Goal: Information Seeking & Learning: Learn about a topic

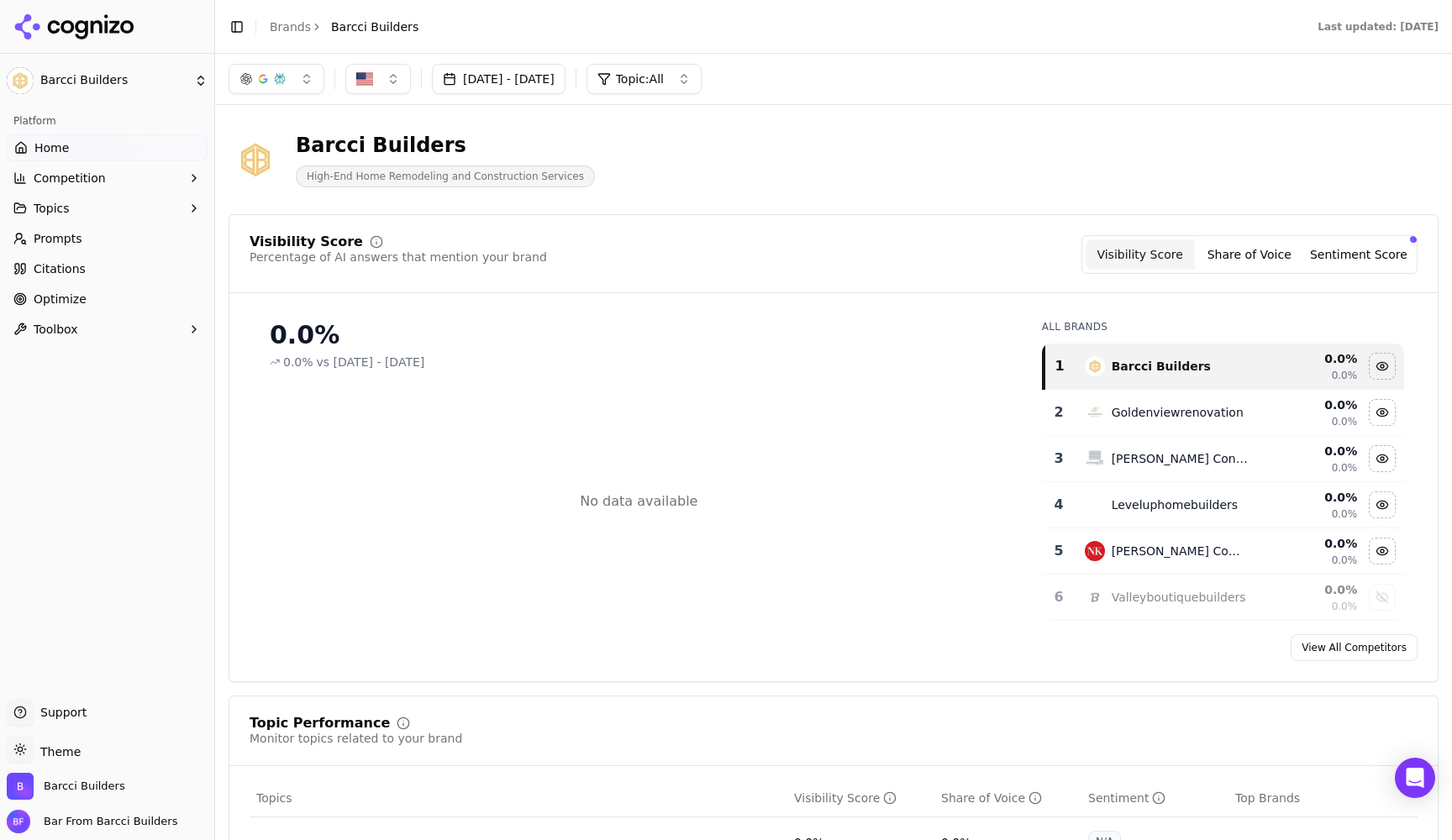
click at [66, 205] on span "Topics" at bounding box center [51, 209] width 36 height 17
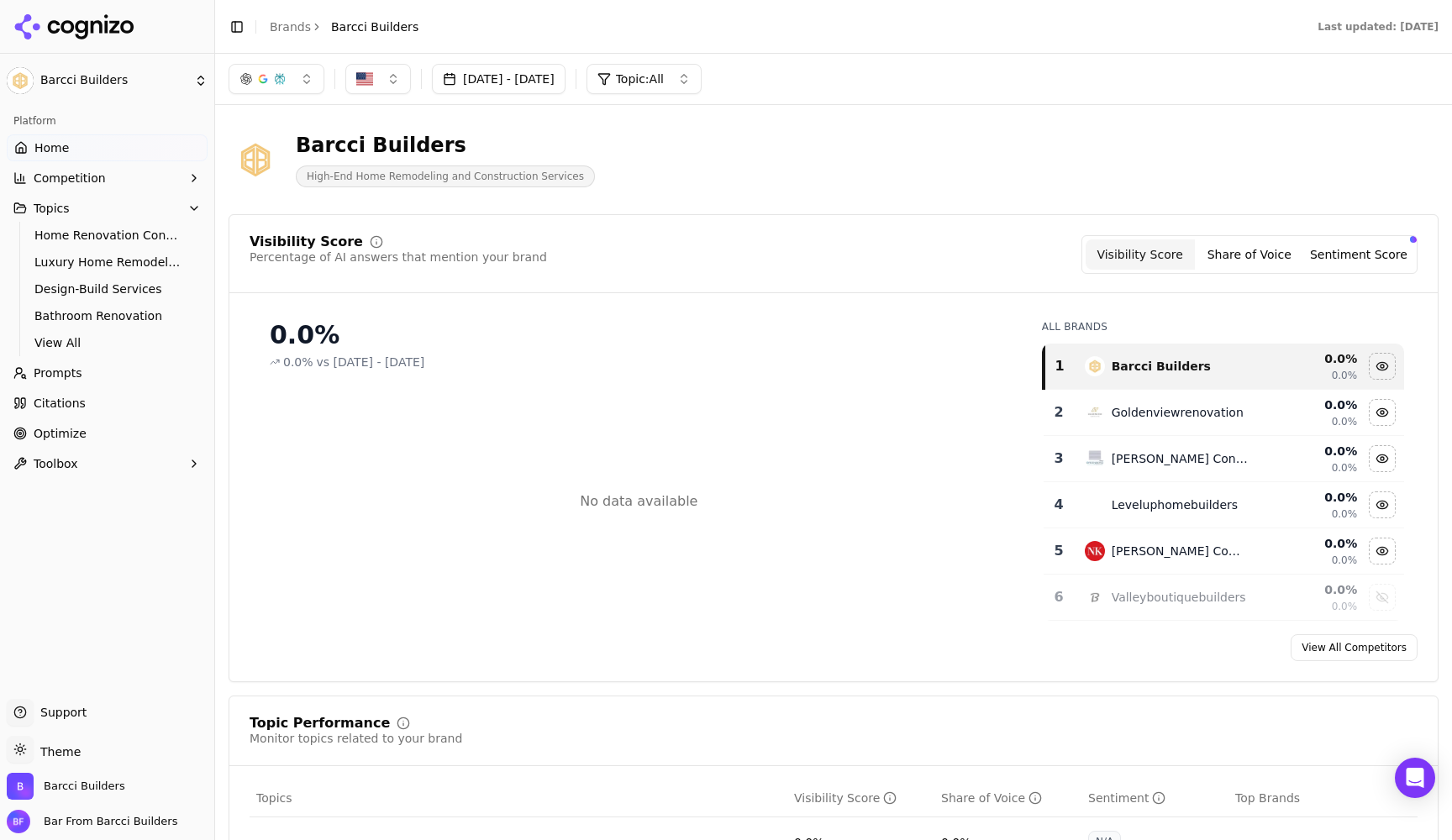
click at [66, 205] on span "Topics" at bounding box center [51, 209] width 36 height 17
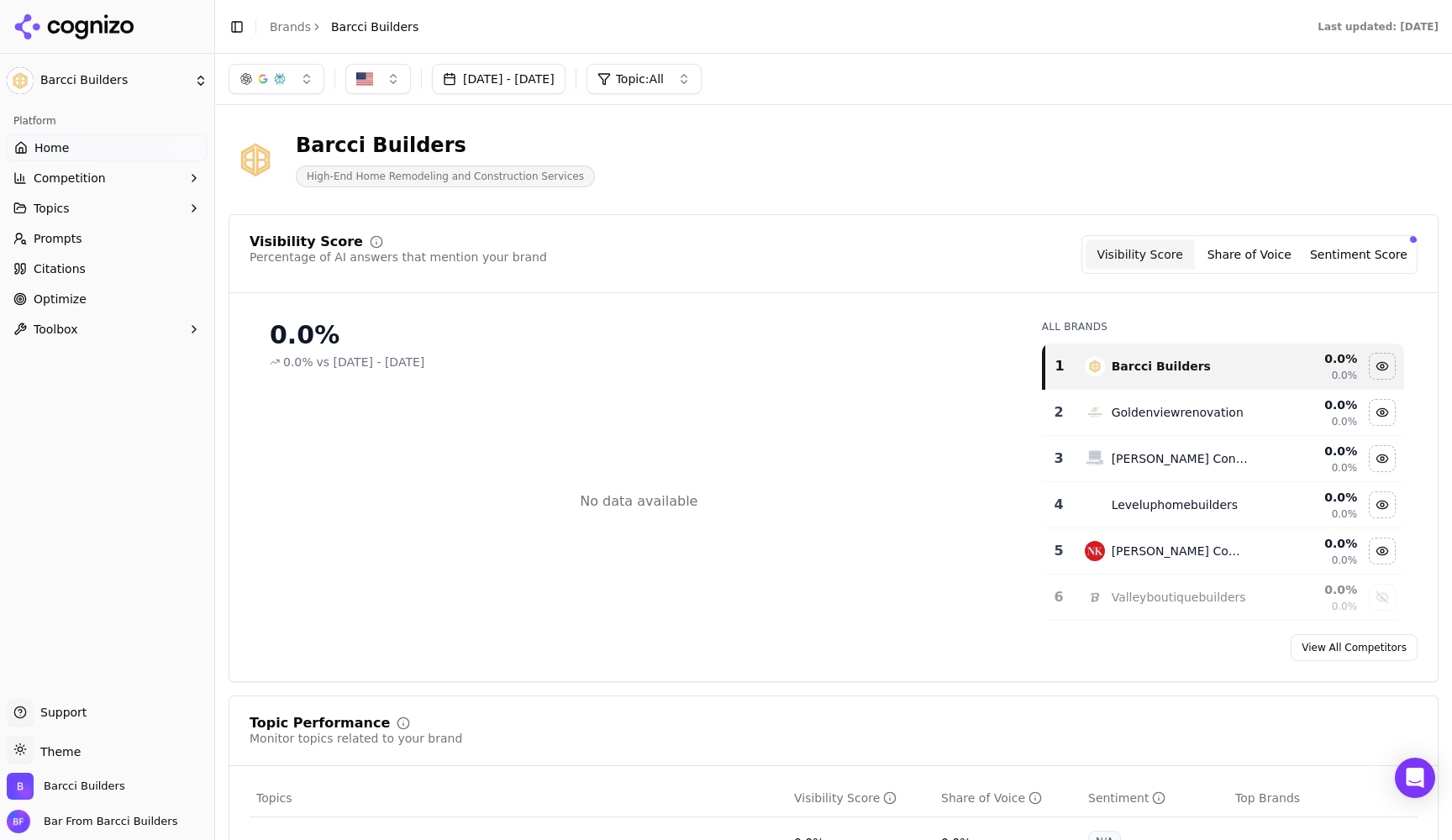
click at [78, 179] on span "Competition" at bounding box center [69, 178] width 72 height 17
click at [59, 205] on span "Metrics" at bounding box center [107, 205] width 146 height 17
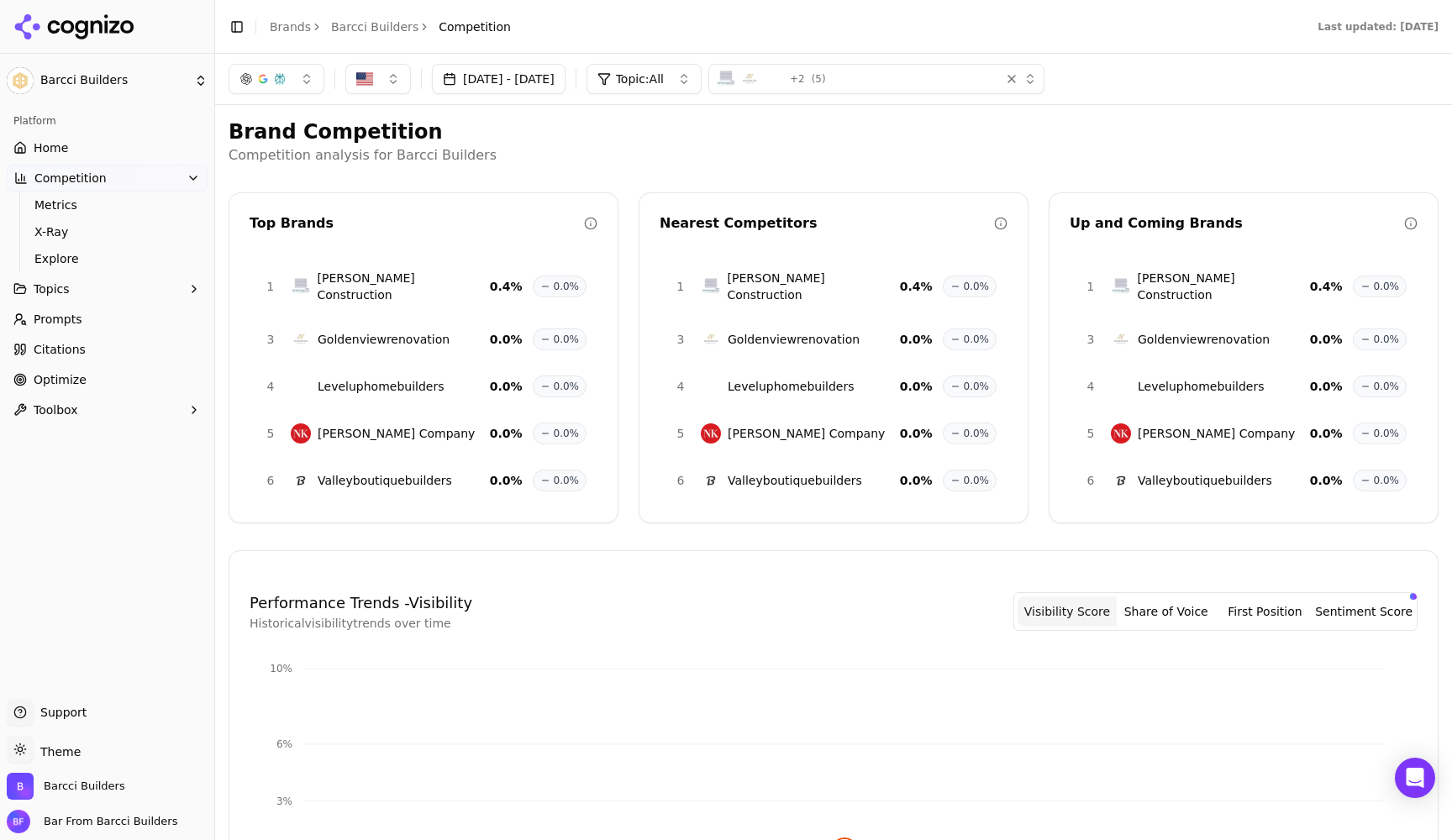
click at [299, 79] on button "button" at bounding box center [277, 79] width 96 height 31
click at [304, 78] on button "button" at bounding box center [277, 79] width 96 height 31
click at [73, 228] on span "X-Ray" at bounding box center [107, 232] width 146 height 17
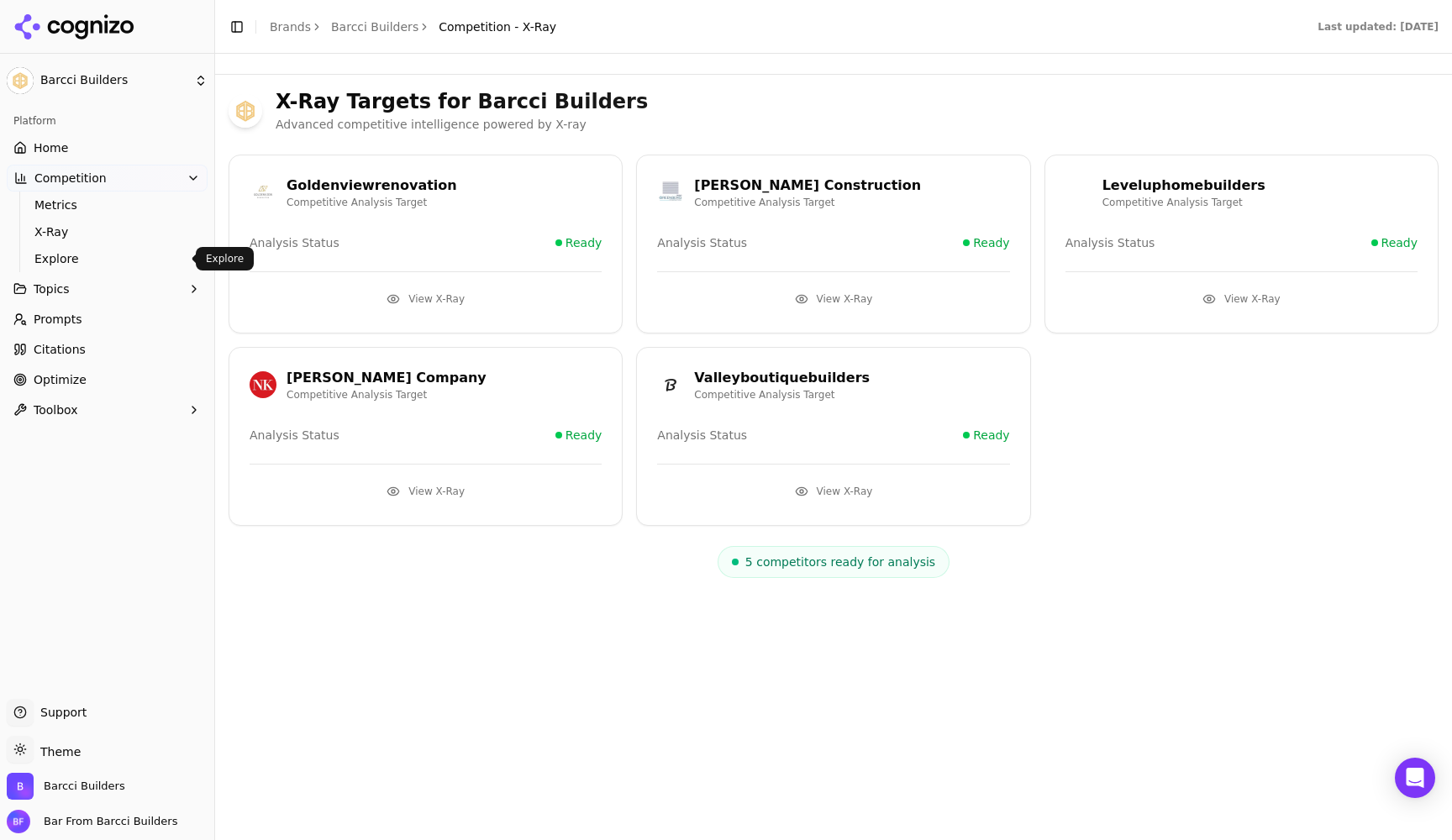
click at [64, 252] on span "Explore" at bounding box center [107, 259] width 146 height 17
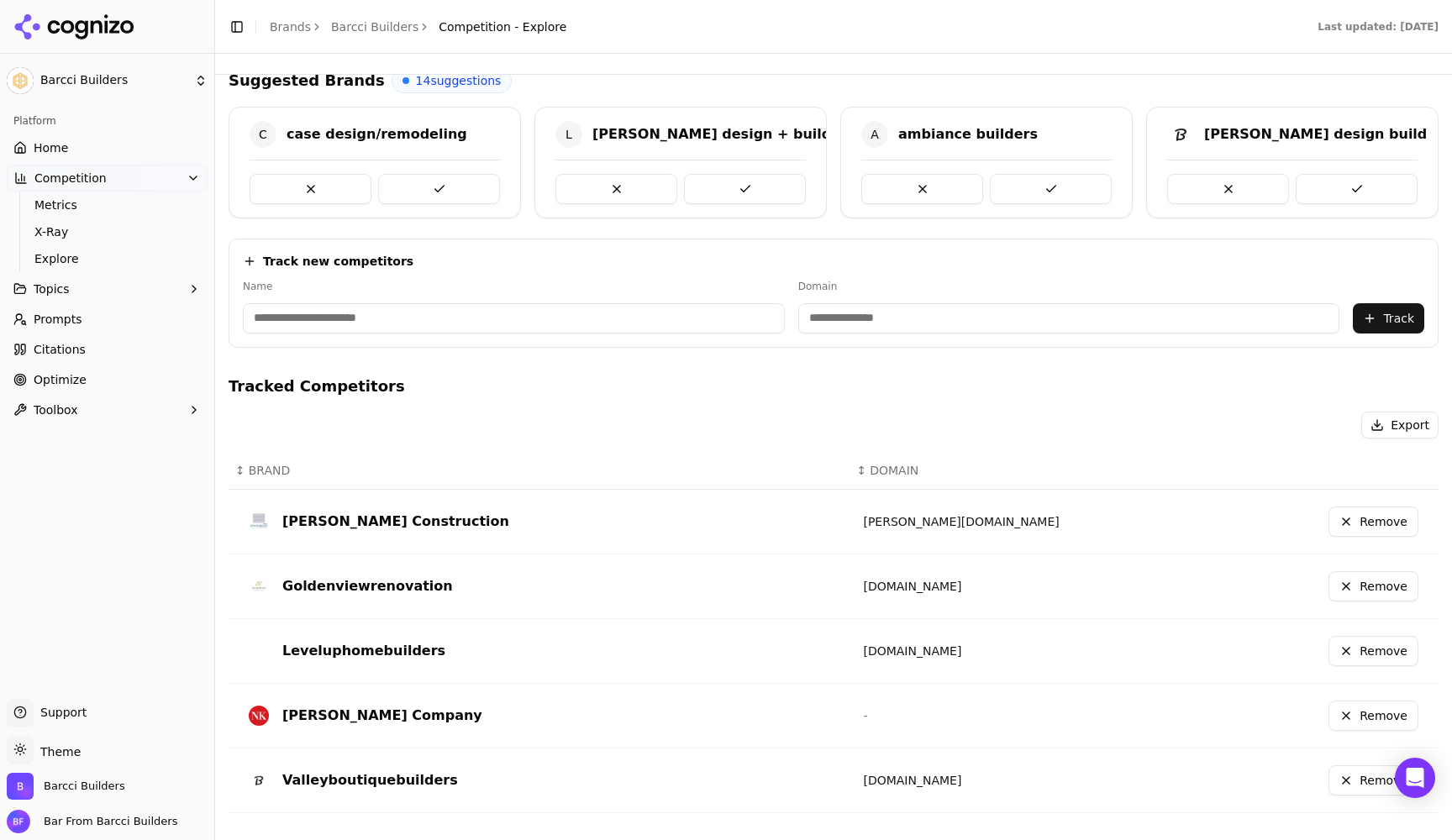
scroll to position [100, 0]
click at [66, 380] on span "Optimize" at bounding box center [60, 380] width 53 height 17
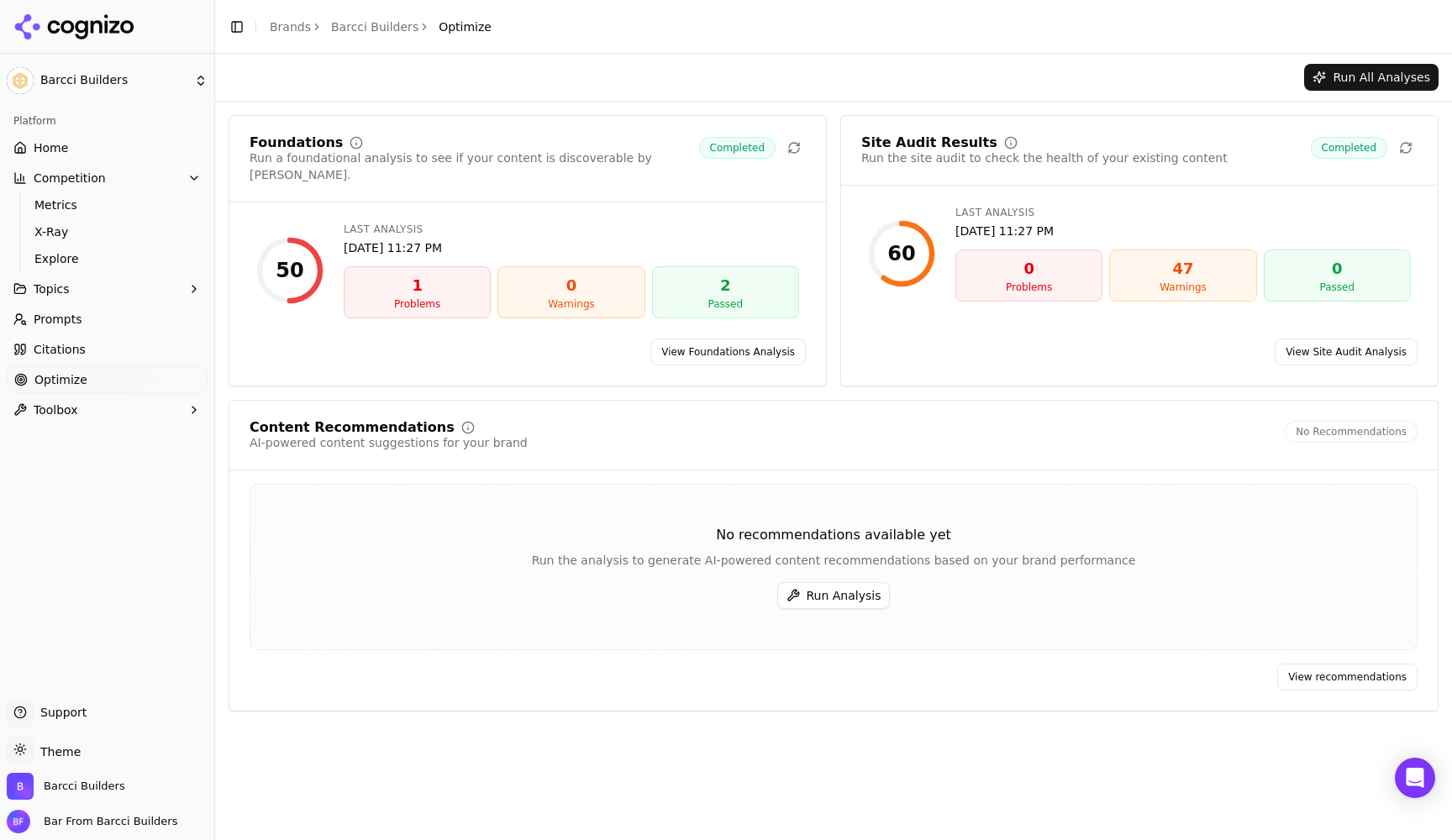
click at [410, 275] on div "1" at bounding box center [417, 286] width 132 height 24
click at [748, 339] on link "View Foundations Analysis" at bounding box center [728, 352] width 156 height 27
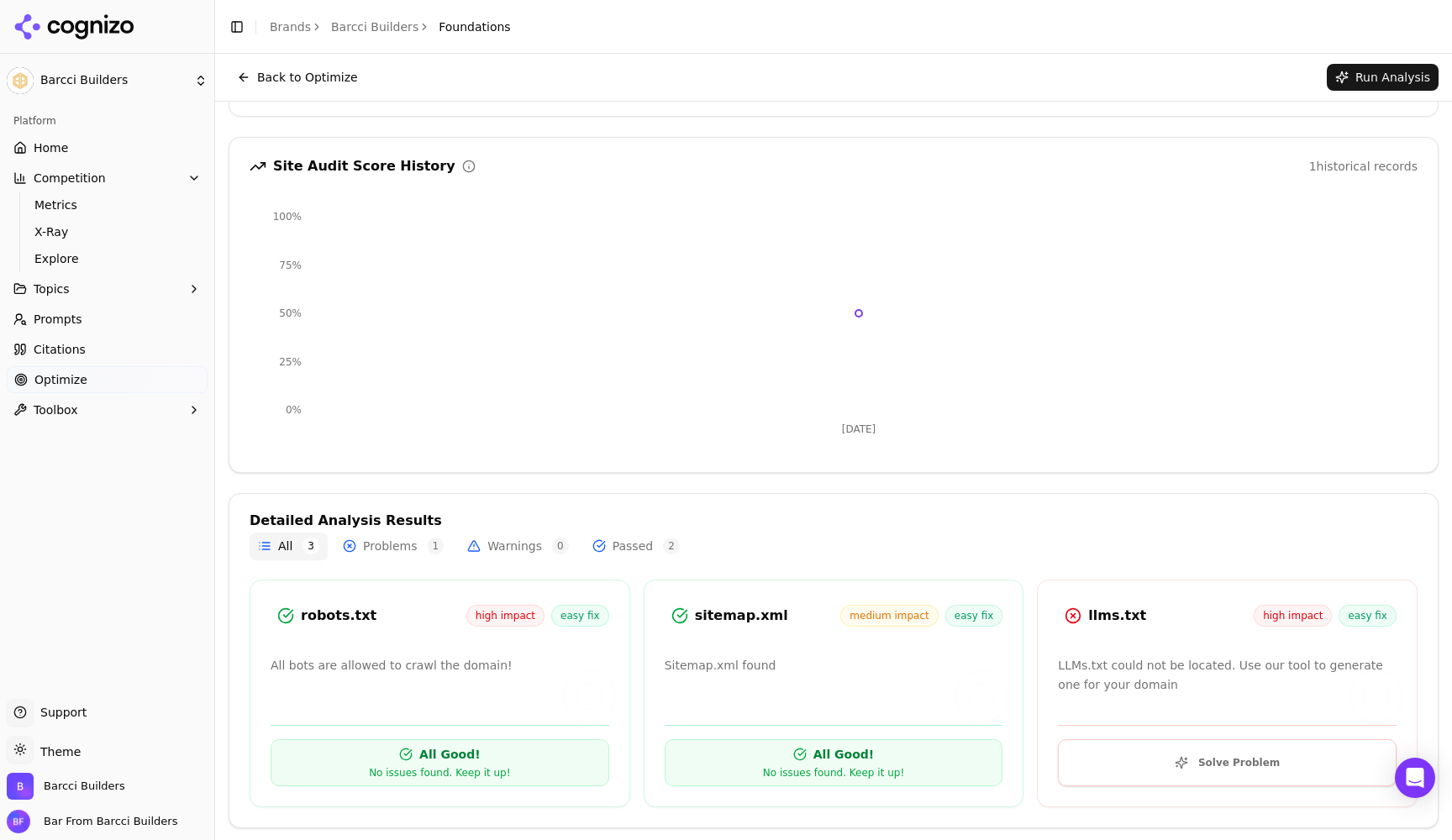
click at [1261, 764] on button "Solve Problem" at bounding box center [1227, 763] width 339 height 47
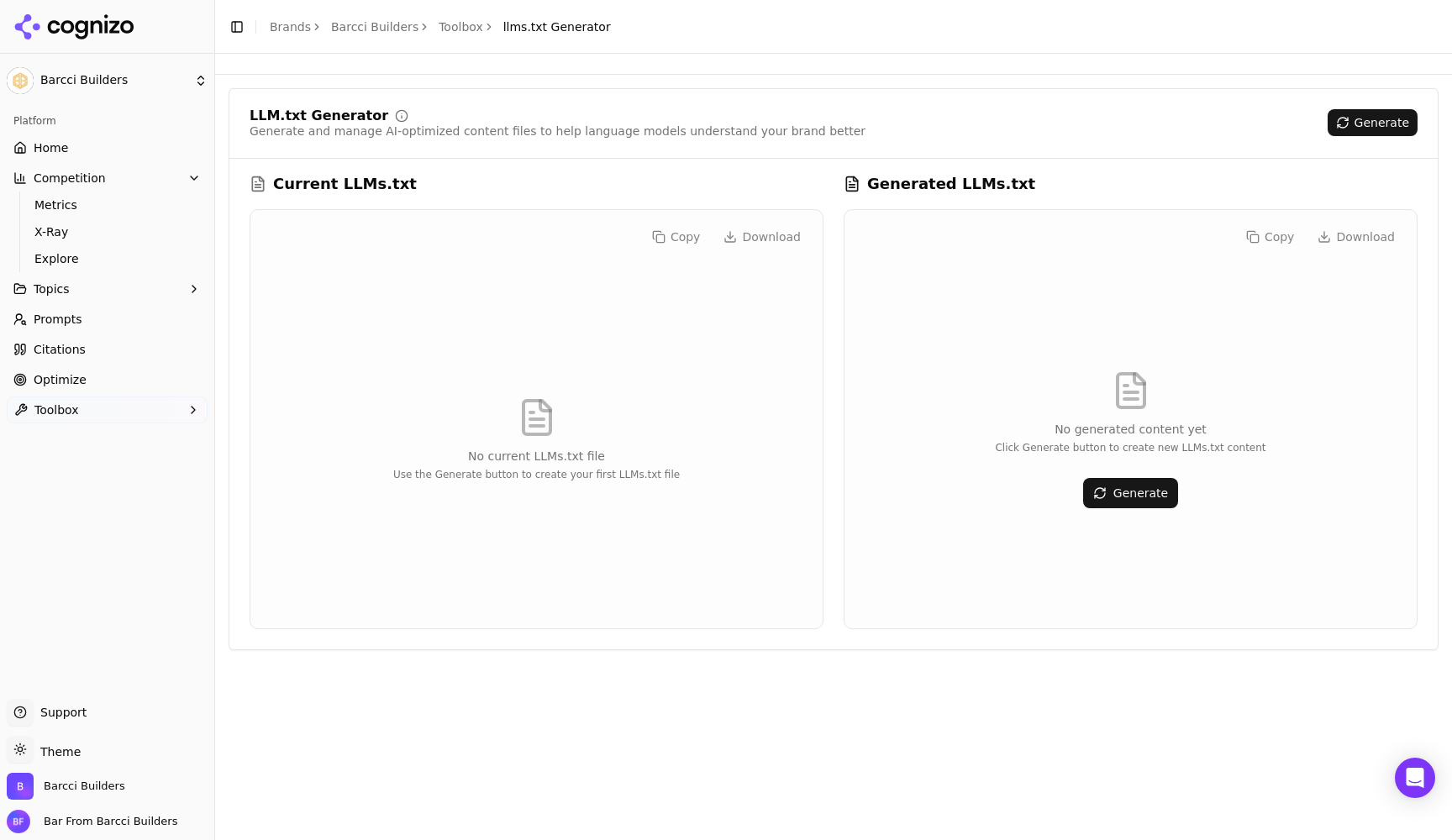
click at [1369, 130] on button "Generate" at bounding box center [1373, 123] width 90 height 27
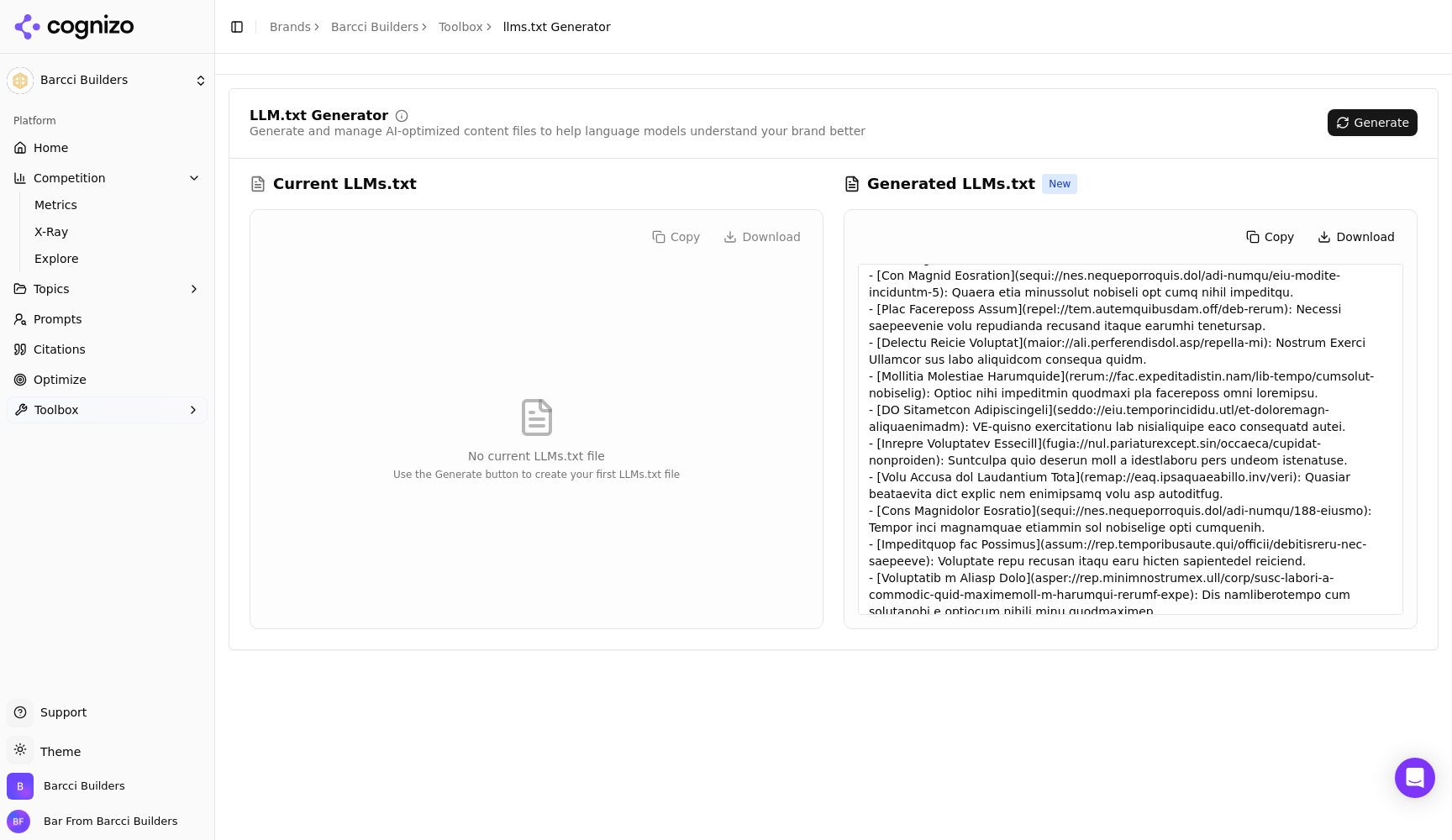
scroll to position [629, 0]
click at [1285, 238] on button "Copy" at bounding box center [1270, 237] width 66 height 27
click at [969, 182] on h3 "Generated LLMs.txt" at bounding box center [951, 184] width 168 height 24
copy h3 "LLMs.txt"
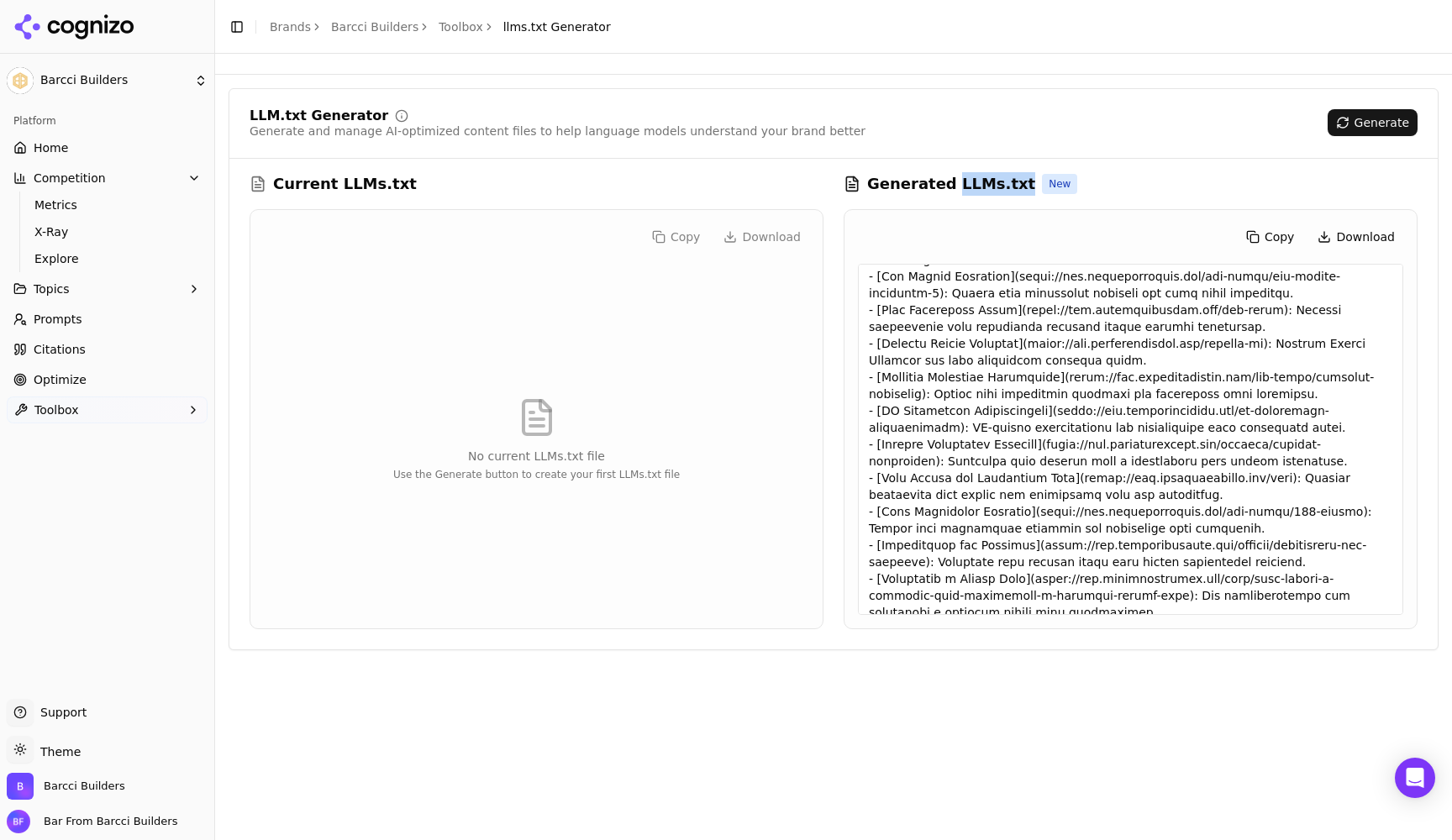
click at [1265, 233] on button "Copy" at bounding box center [1270, 237] width 66 height 27
click at [588, 162] on div "LLM.txt Generator Generate and manage AI-optimized content files to help langua…" at bounding box center [834, 369] width 1210 height 563
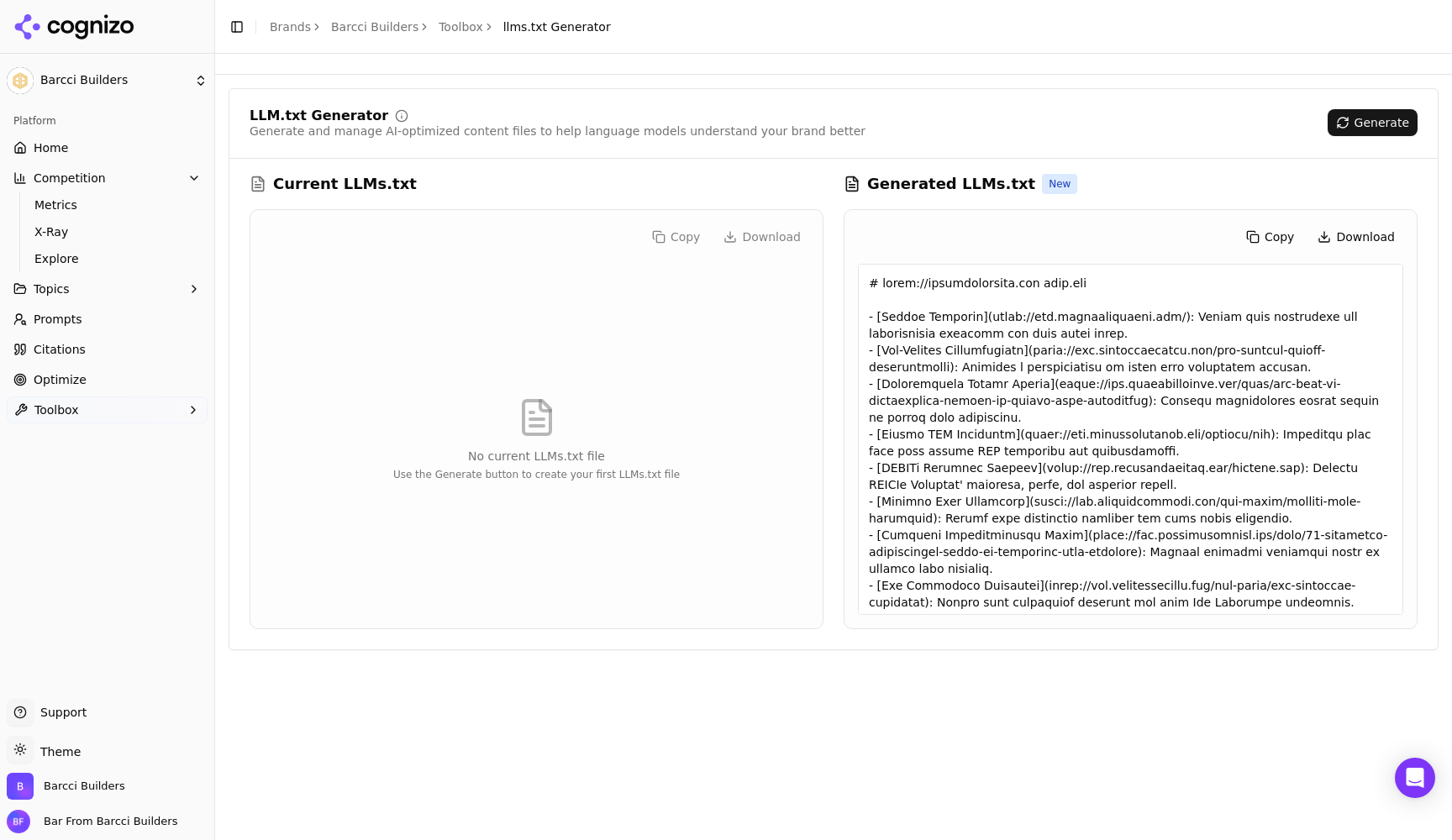
scroll to position [0, 0]
click at [72, 351] on span "Citations" at bounding box center [59, 350] width 52 height 17
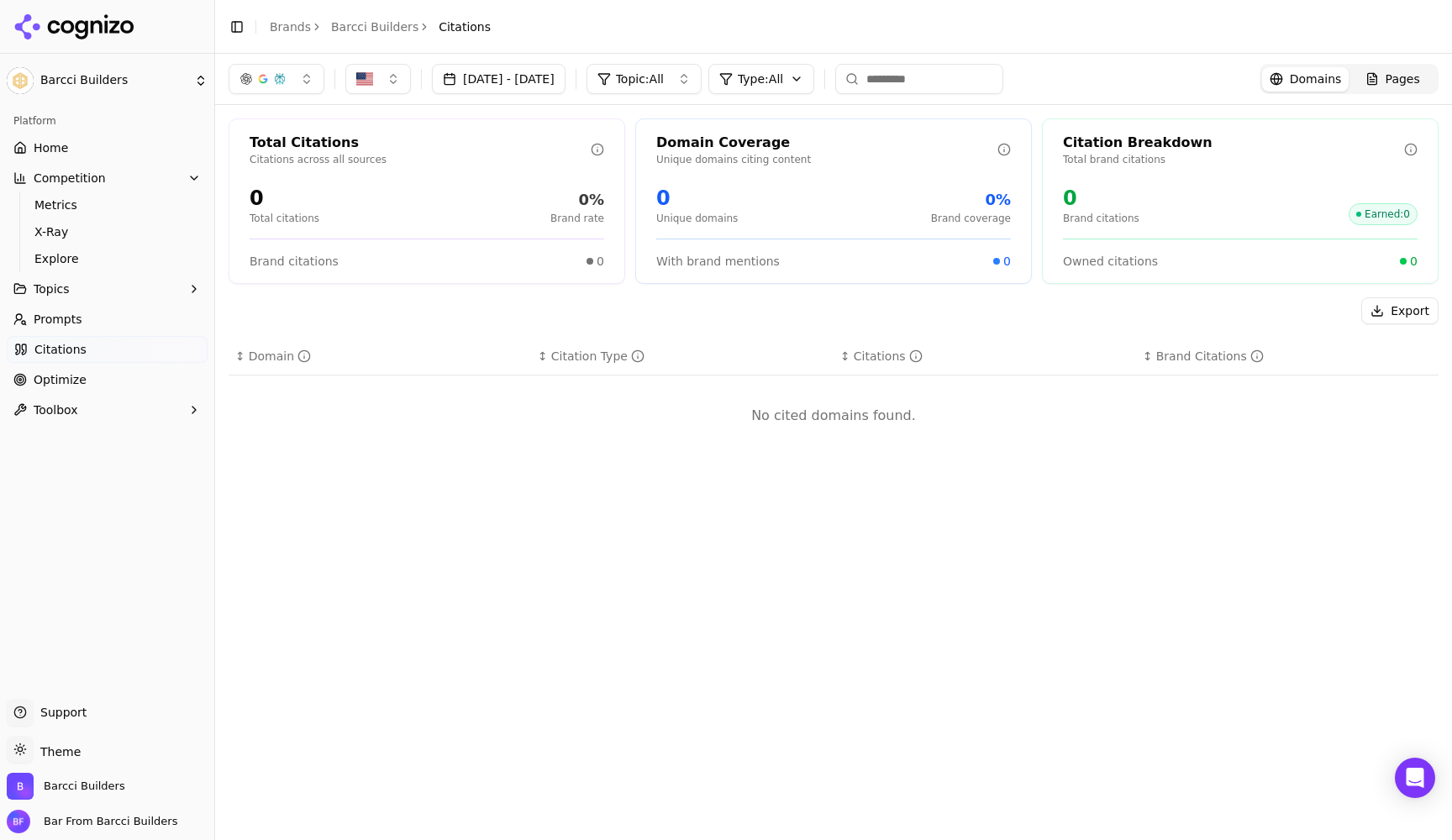
click at [82, 414] on button "Toolbox" at bounding box center [107, 410] width 201 height 27
click at [83, 374] on link "Optimize" at bounding box center [107, 380] width 201 height 27
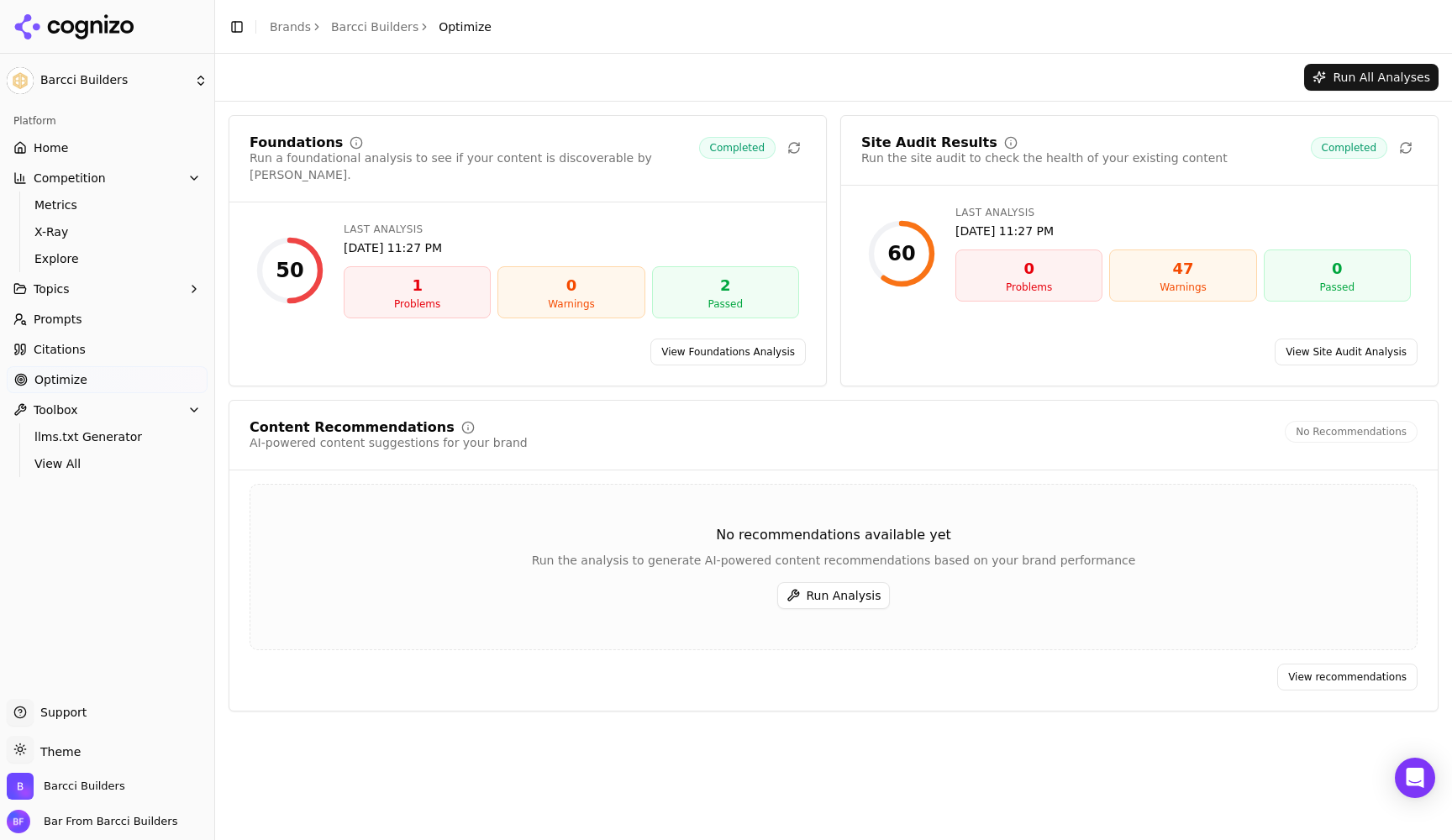
click at [1363, 345] on link "View Site Audit Analysis" at bounding box center [1346, 352] width 143 height 27
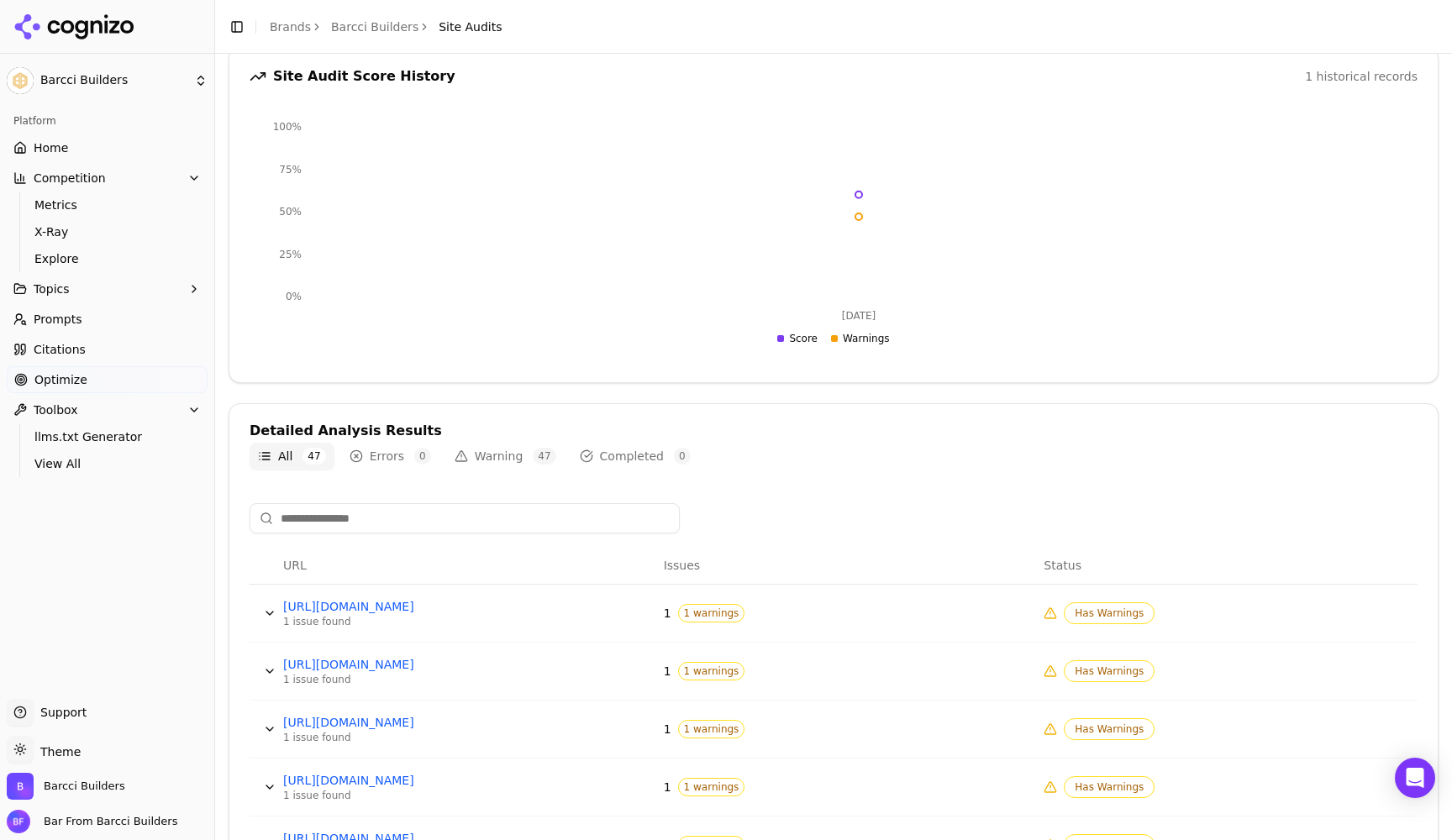
scroll to position [192, 0]
click at [723, 607] on span "1 warnings" at bounding box center [712, 612] width 67 height 19
click at [272, 613] on button "Data table" at bounding box center [270, 612] width 27 height 27
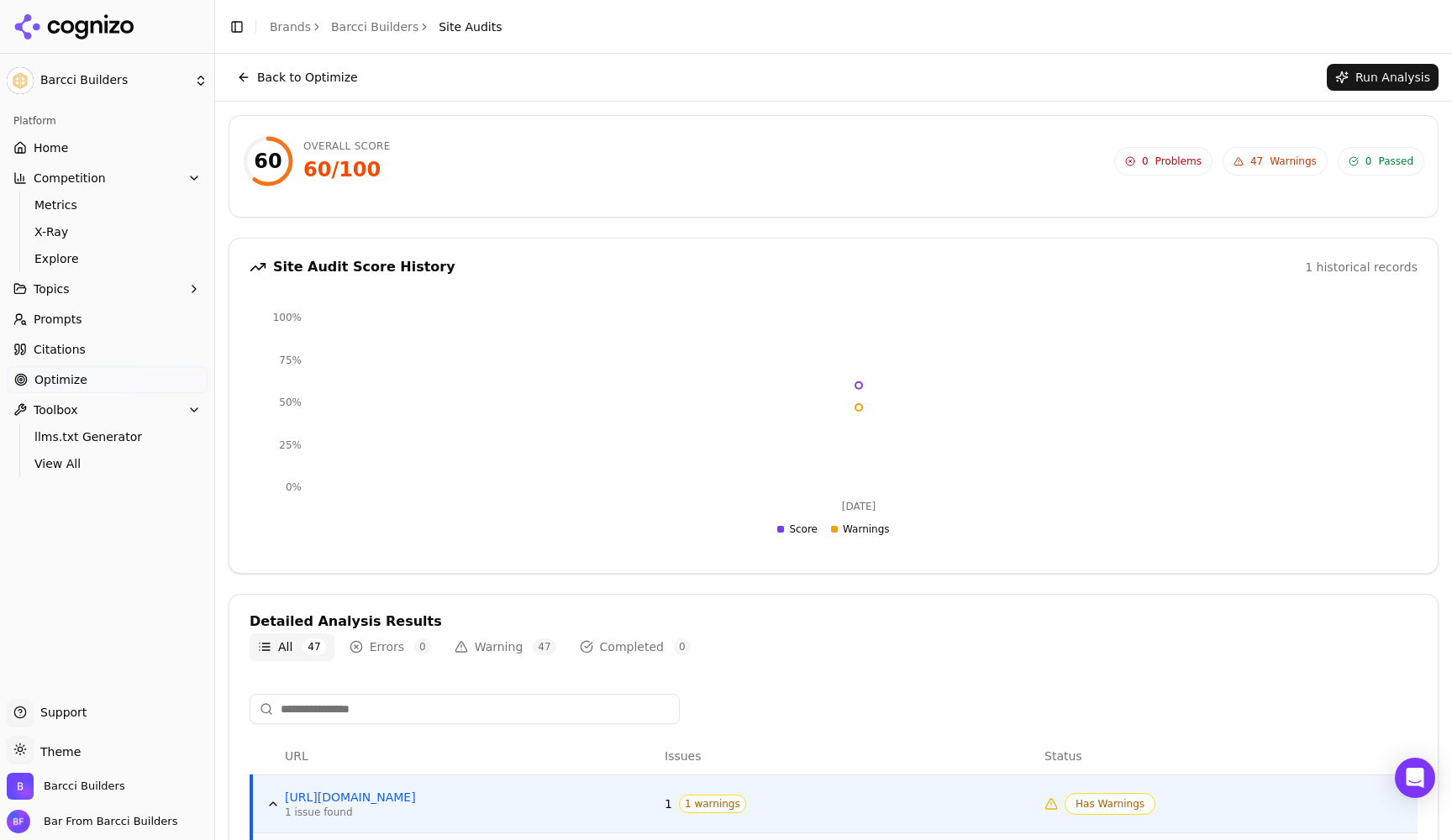
scroll to position [0, 0]
click at [512, 643] on button "Warning 47" at bounding box center [505, 647] width 118 height 27
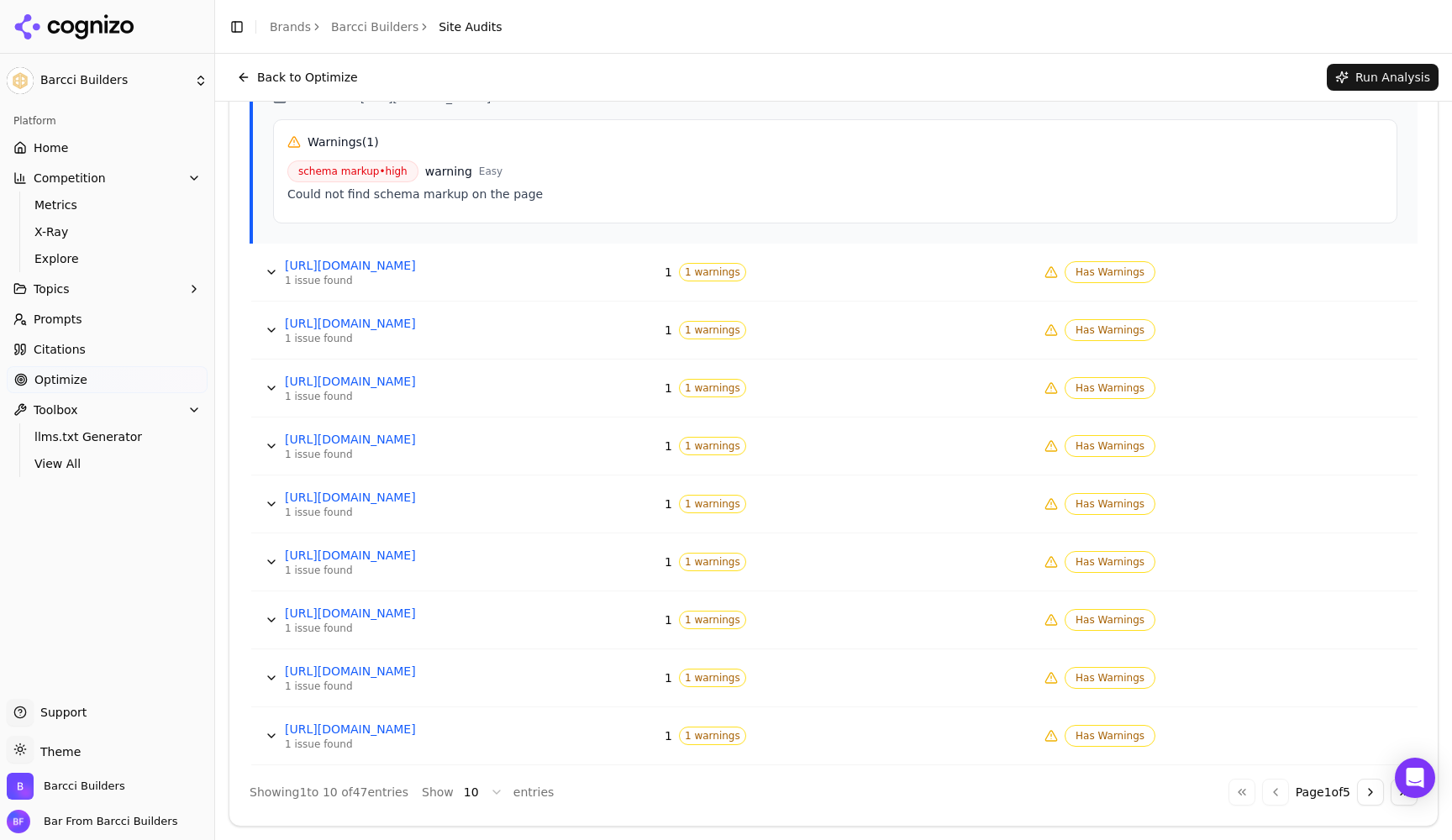
scroll to position [764, 0]
click at [68, 300] on ul "Home Competition Metrics X-Ray Explore Topics Prompts Citations Optimize Toolbo…" at bounding box center [107, 306] width 201 height 343
click at [62, 322] on span "Prompts" at bounding box center [57, 319] width 49 height 17
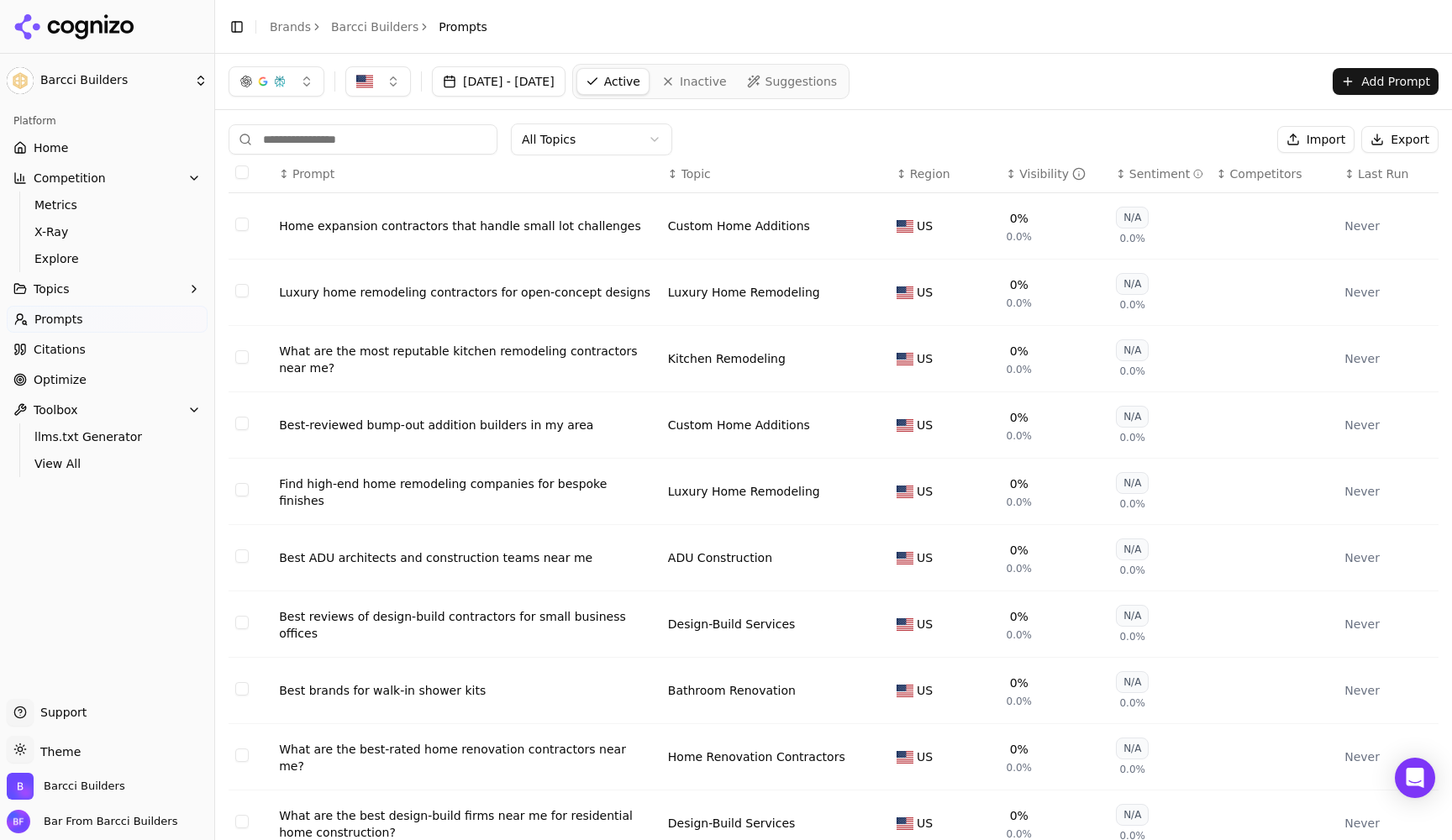
click at [636, 232] on div "Home expansion contractors that handle small lot challenges" at bounding box center [466, 226] width 375 height 17
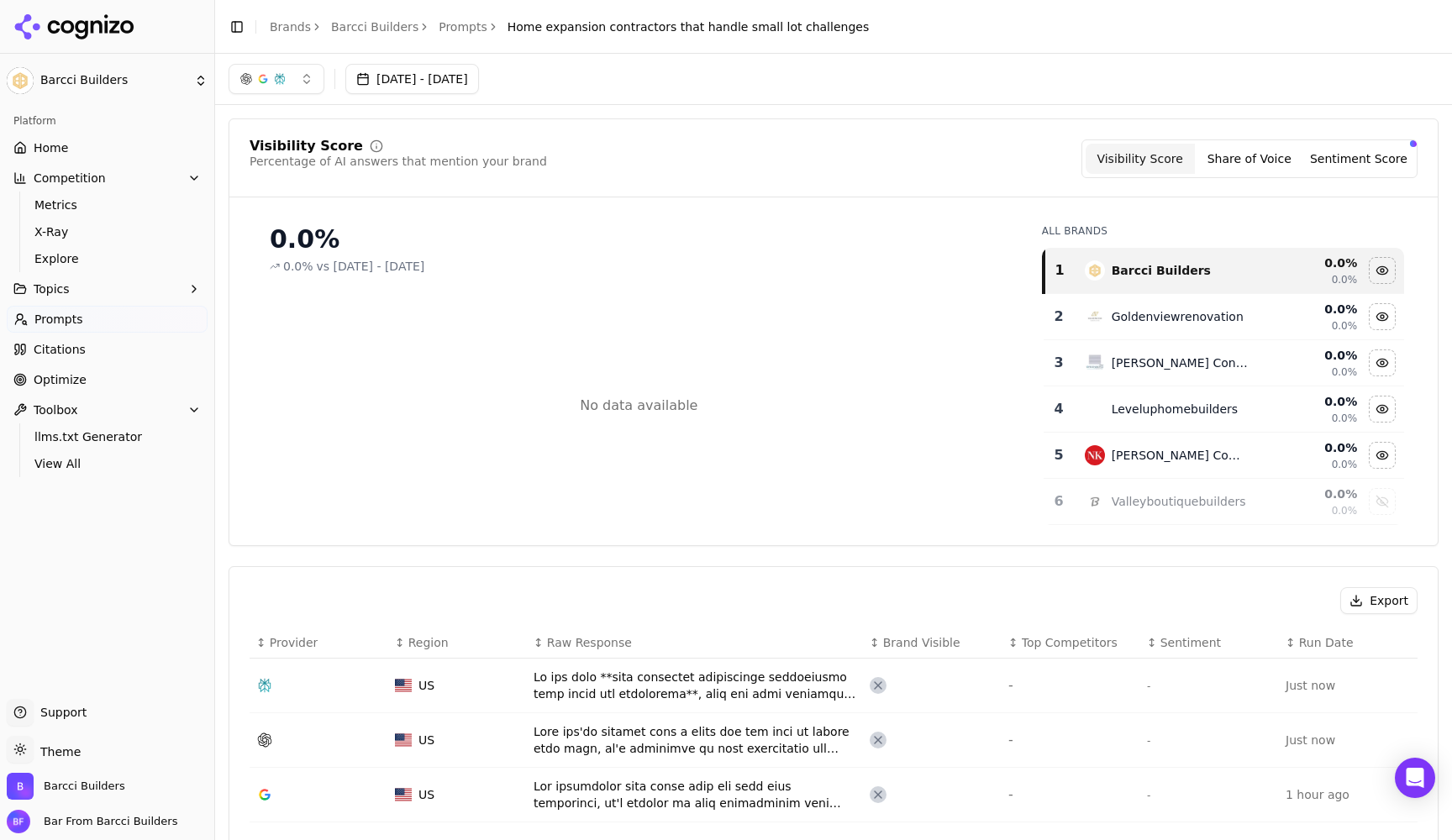
click at [511, 752] on td "US" at bounding box center [457, 740] width 139 height 54
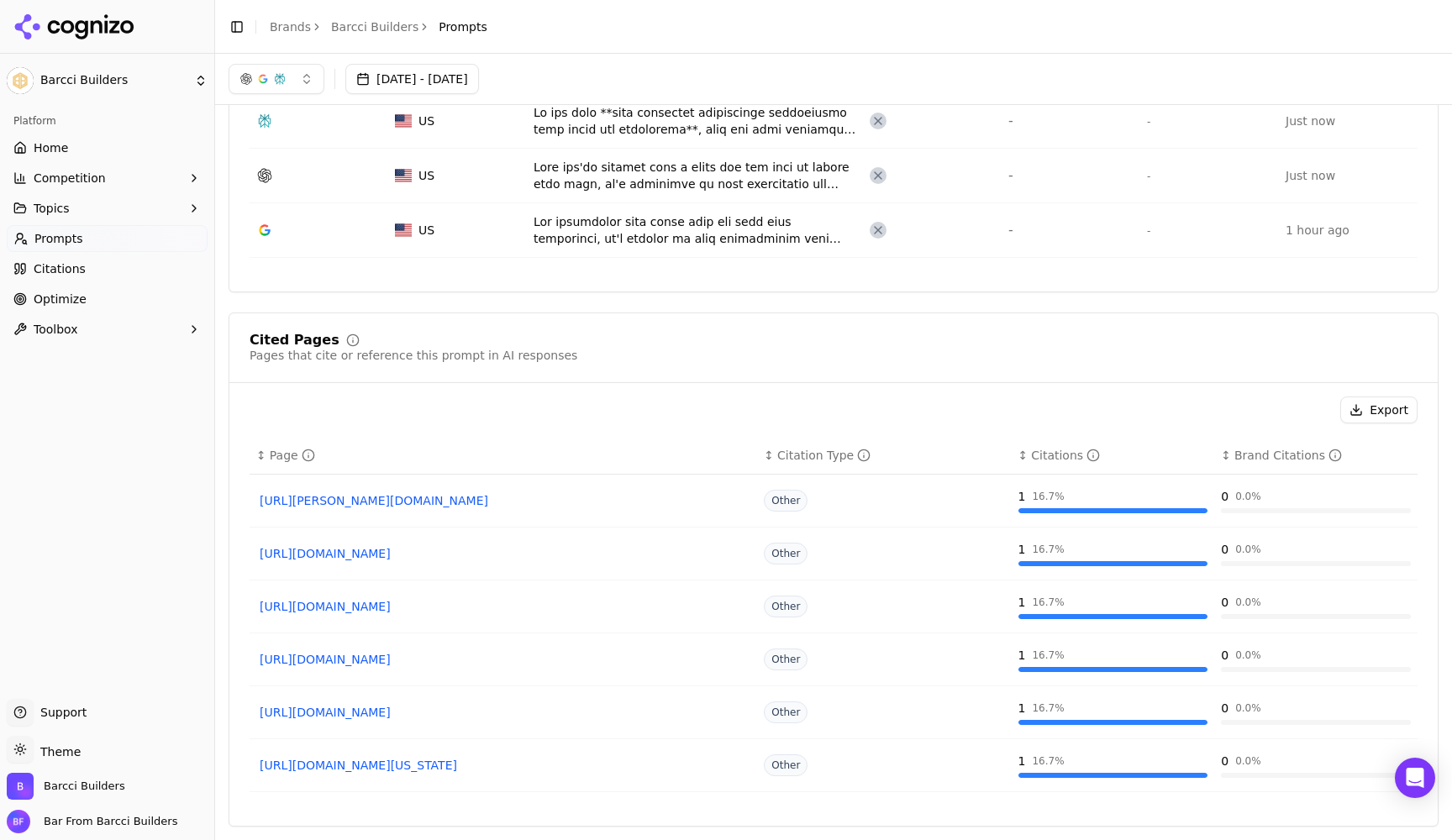
scroll to position [565, 0]
click at [1102, 507] on div "1 16.7 %" at bounding box center [1113, 501] width 190 height 26
click at [111, 180] on button "Competition" at bounding box center [107, 179] width 201 height 27
click at [71, 260] on span "Explore" at bounding box center [107, 259] width 146 height 17
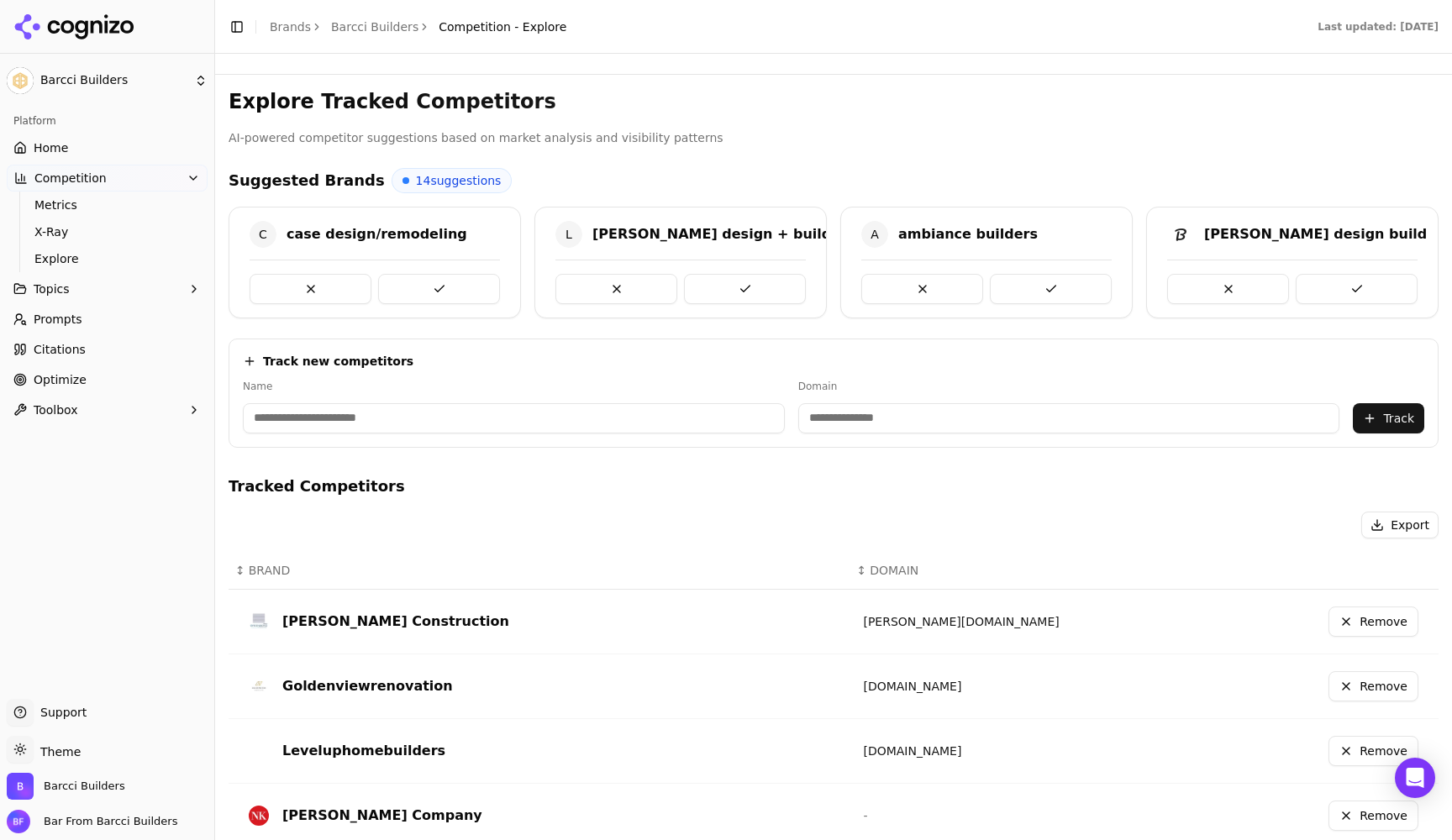
click at [443, 175] on span "14 suggestions" at bounding box center [459, 180] width 86 height 17
click at [1243, 281] on button at bounding box center [1227, 289] width 122 height 31
drag, startPoint x: 1284, startPoint y: 232, endPoint x: 1205, endPoint y: 232, distance: 79.0
click at [1205, 232] on div "S studio sgo" at bounding box center [1292, 235] width 250 height 27
copy div "studio sgo"
